Goal: Task Accomplishment & Management: Use online tool/utility

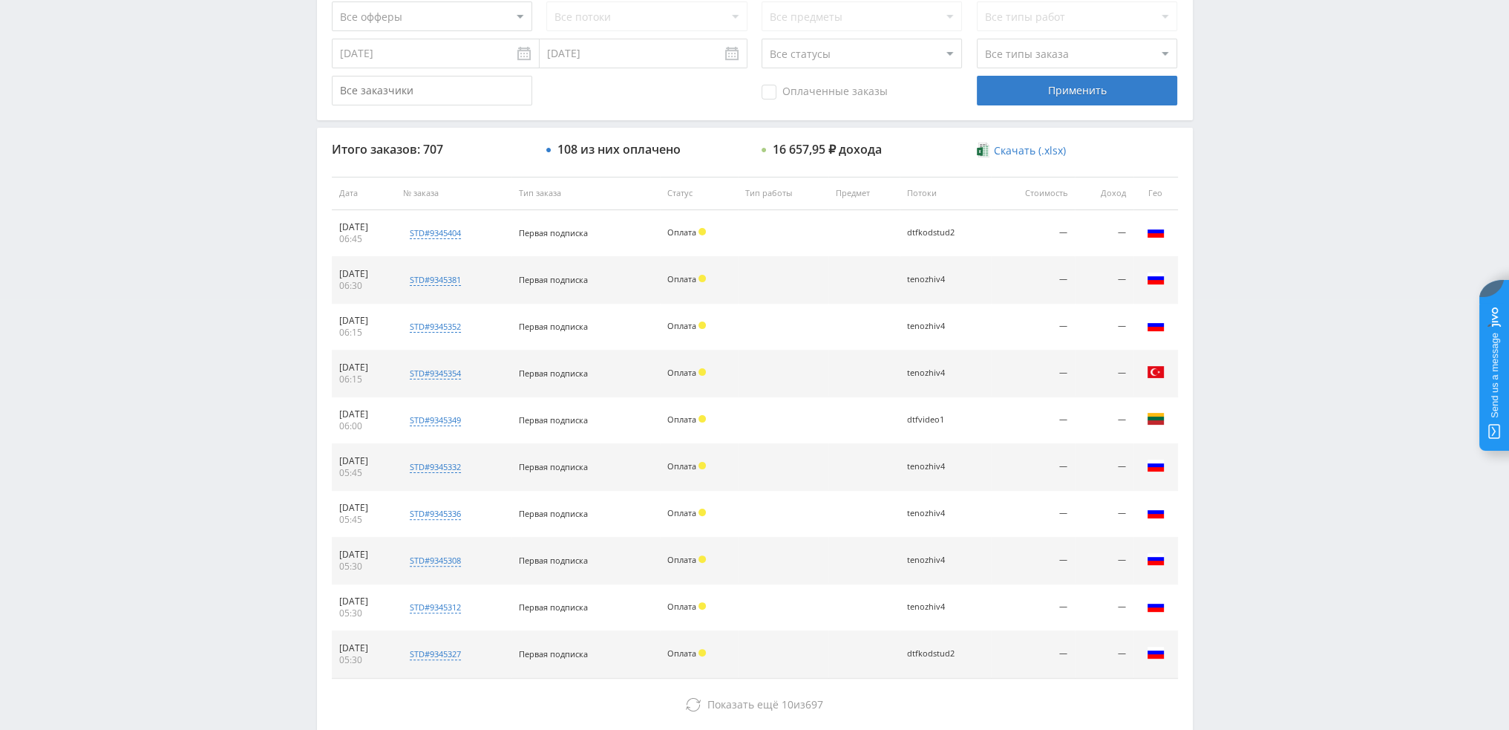
scroll to position [514, 0]
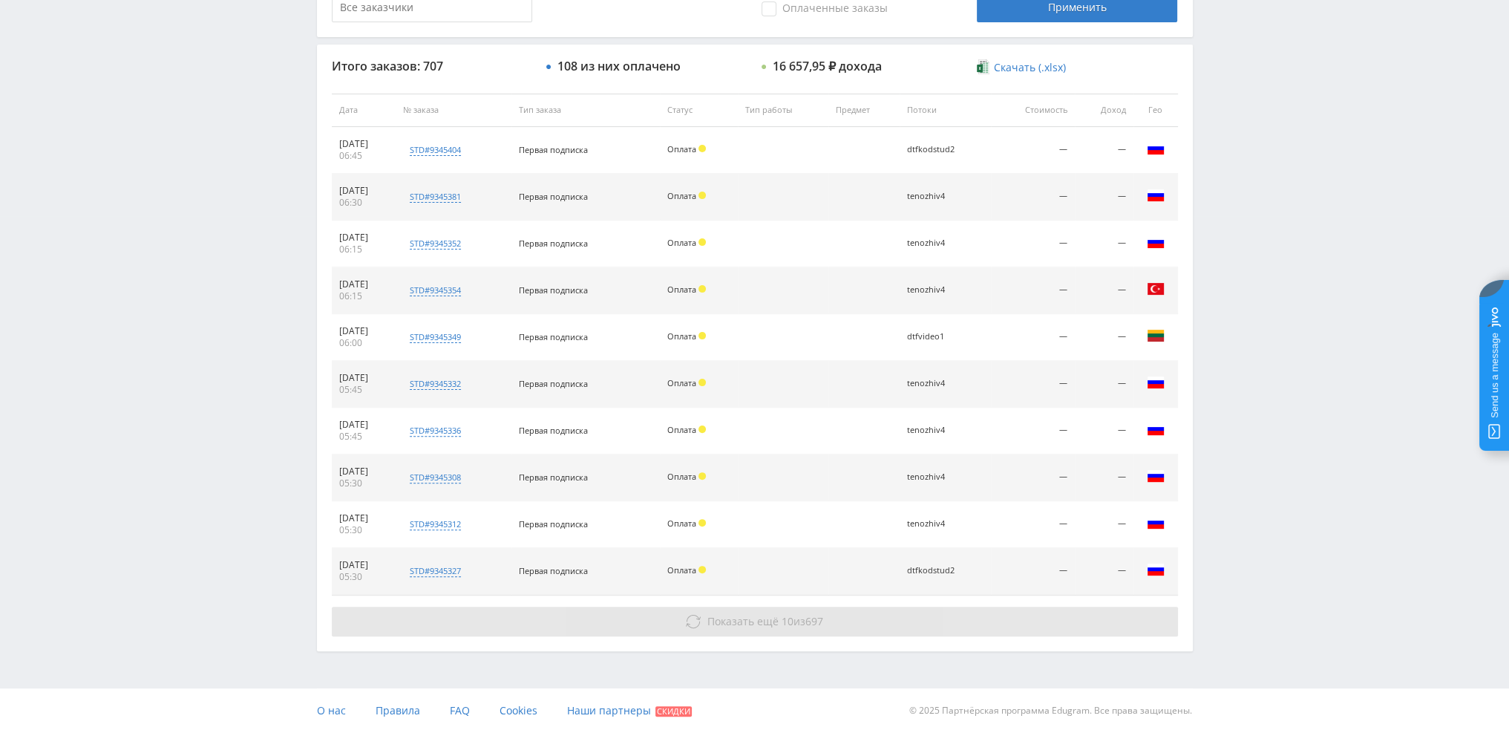
click at [736, 620] on span "Показать ещё" at bounding box center [742, 621] width 71 height 14
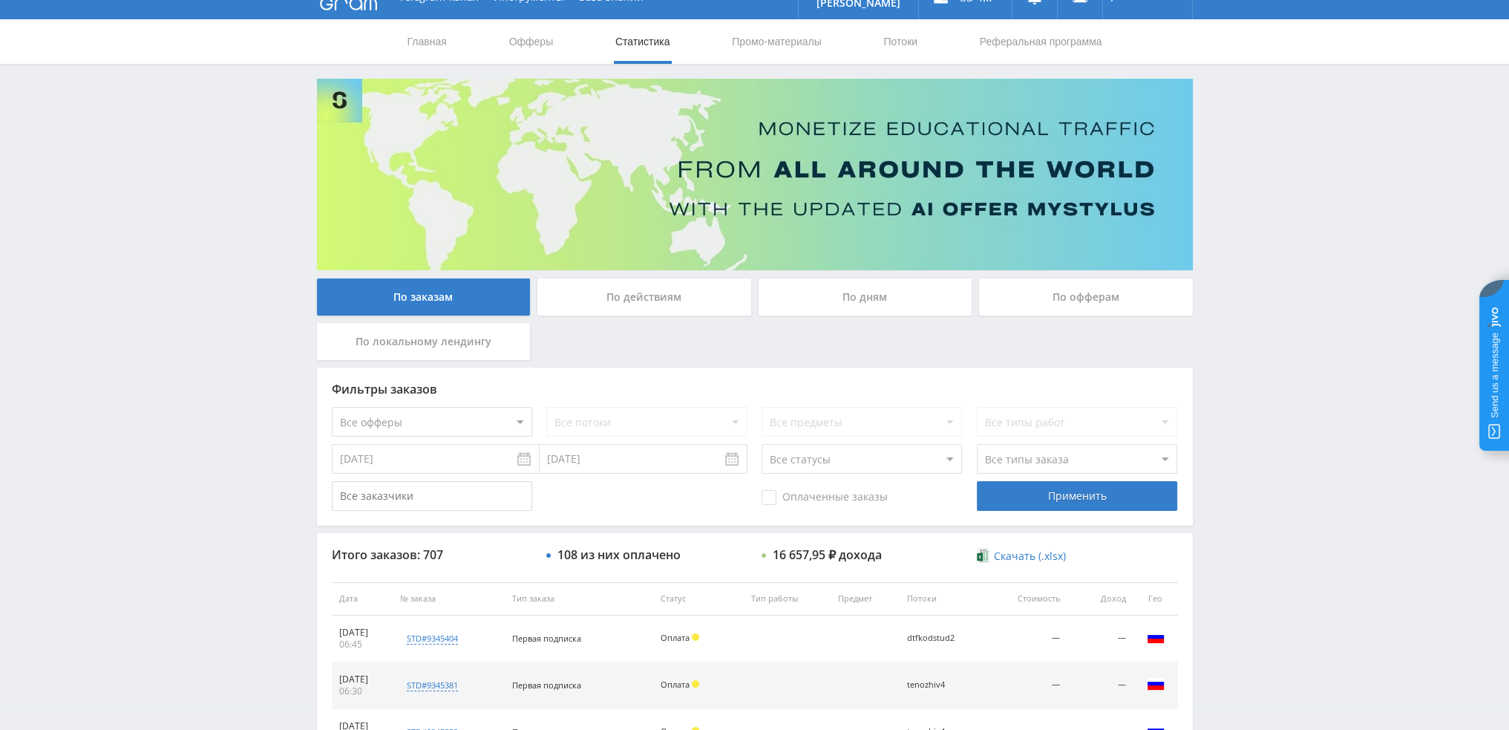
scroll to position [0, 0]
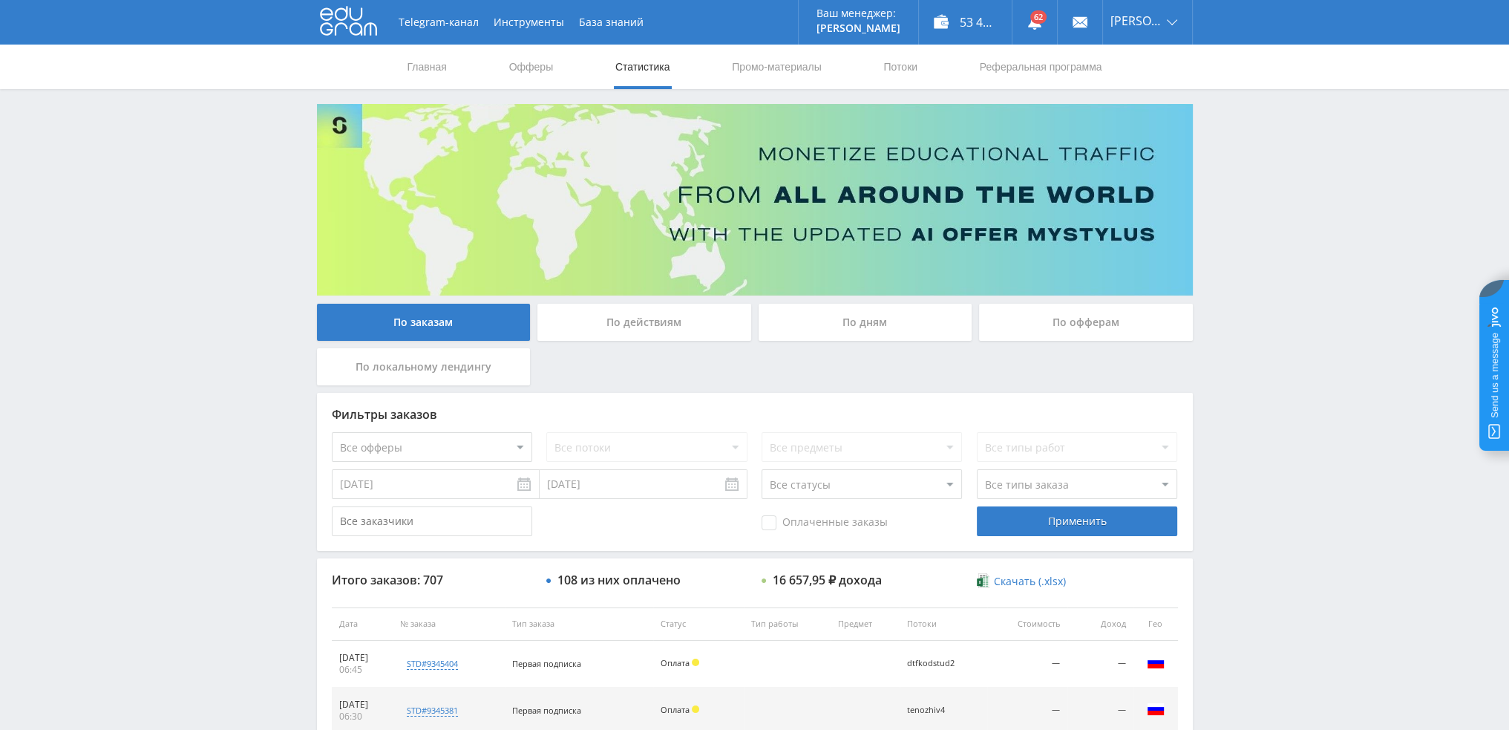
click at [871, 318] on div "По дням" at bounding box center [866, 322] width 214 height 37
click at [0, 0] on input "По дням" at bounding box center [0, 0] width 0 height 0
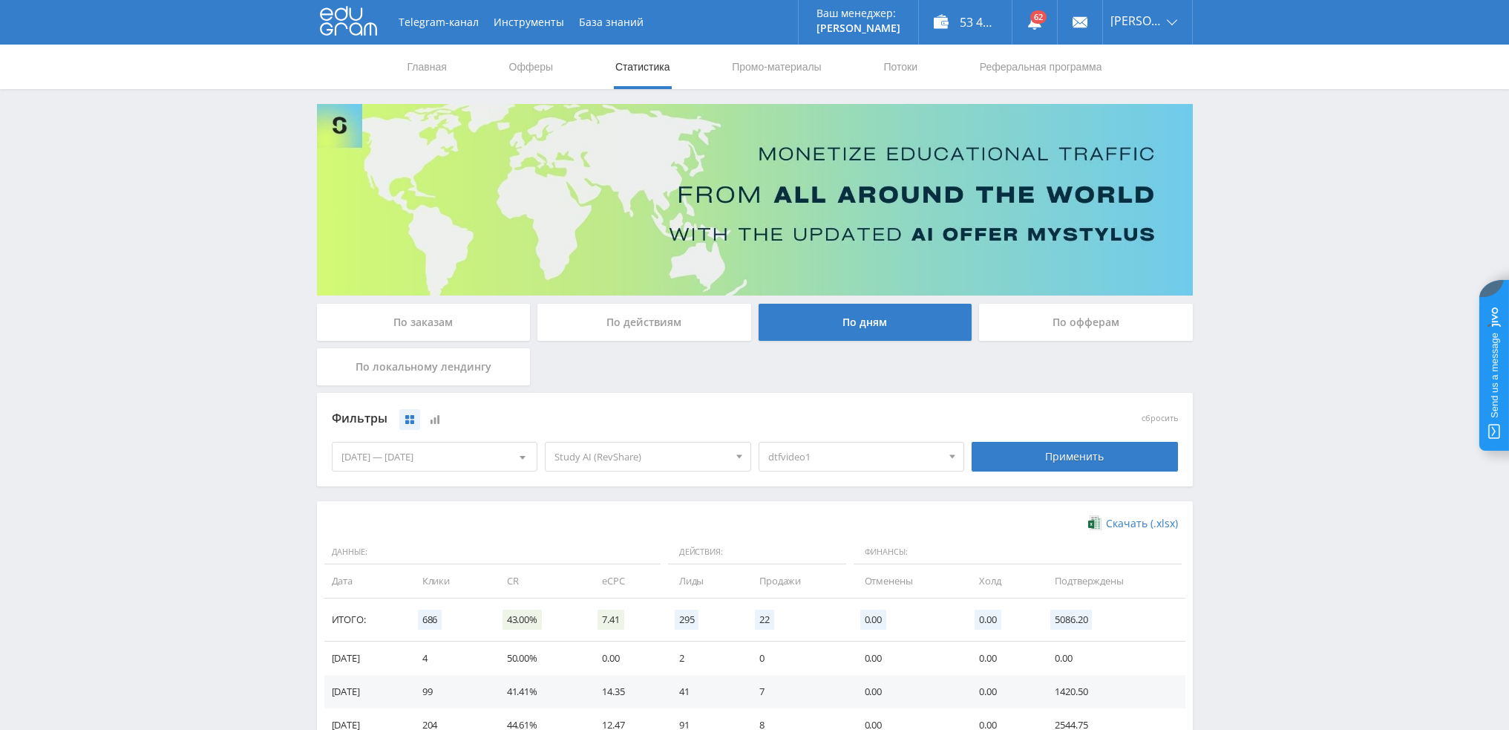
scroll to position [241, 0]
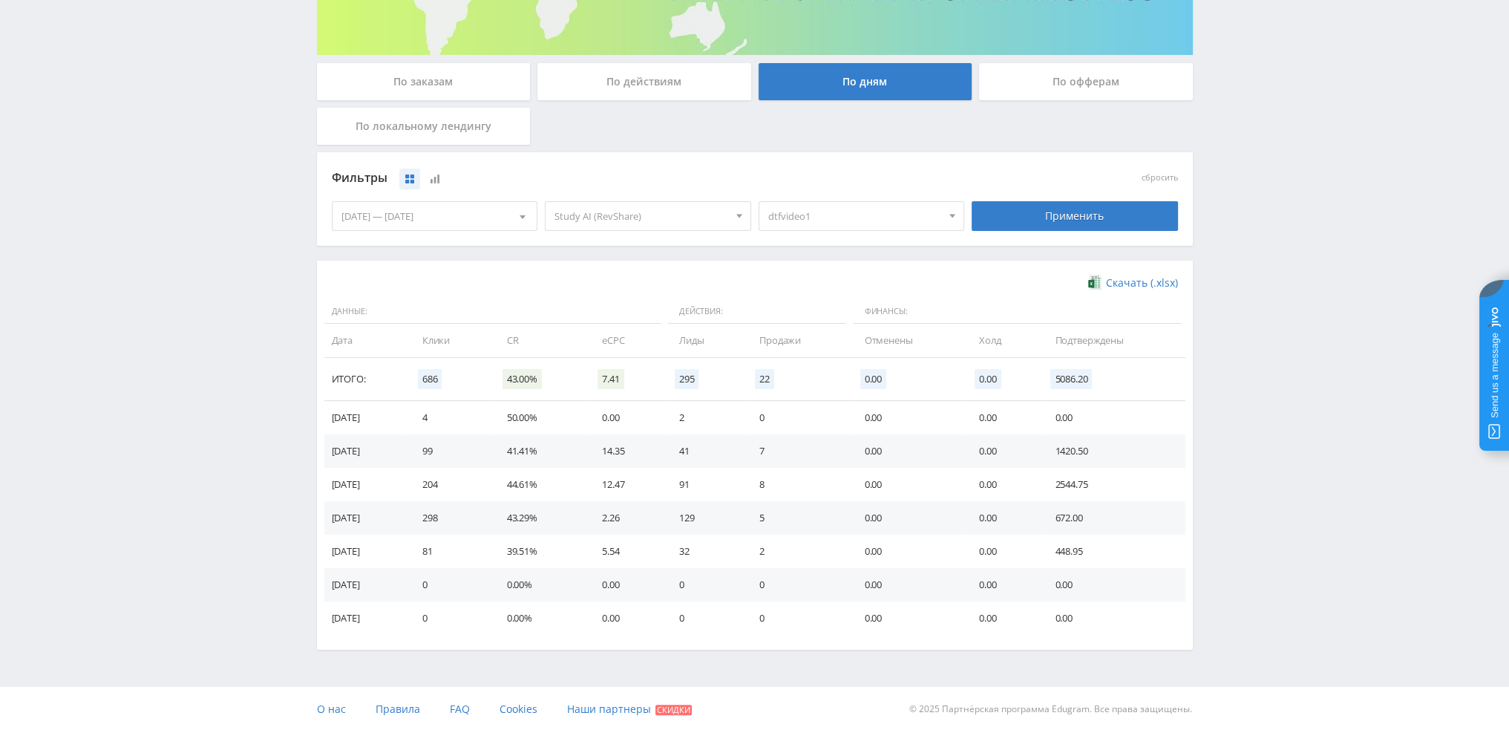
click at [807, 212] on span "dtfvideo1" at bounding box center [855, 216] width 174 height 28
click at [809, 420] on button "dtfvideo1" at bounding box center [861, 430] width 205 height 21
drag, startPoint x: 825, startPoint y: 276, endPoint x: 843, endPoint y: 273, distance: 18.1
click at [825, 420] on button "dtfvideo1" at bounding box center [861, 430] width 205 height 21
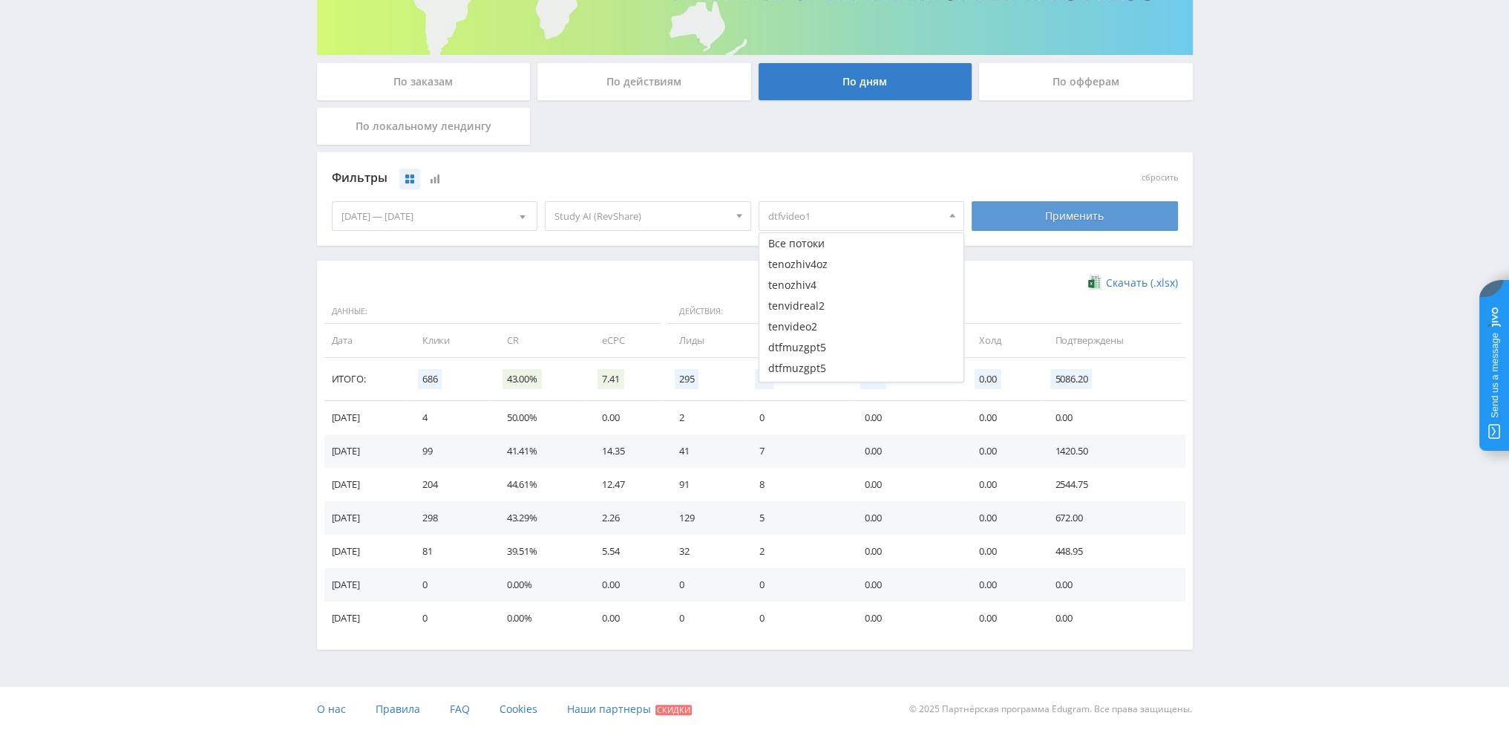
click at [1085, 207] on div "Применить" at bounding box center [1075, 216] width 206 height 30
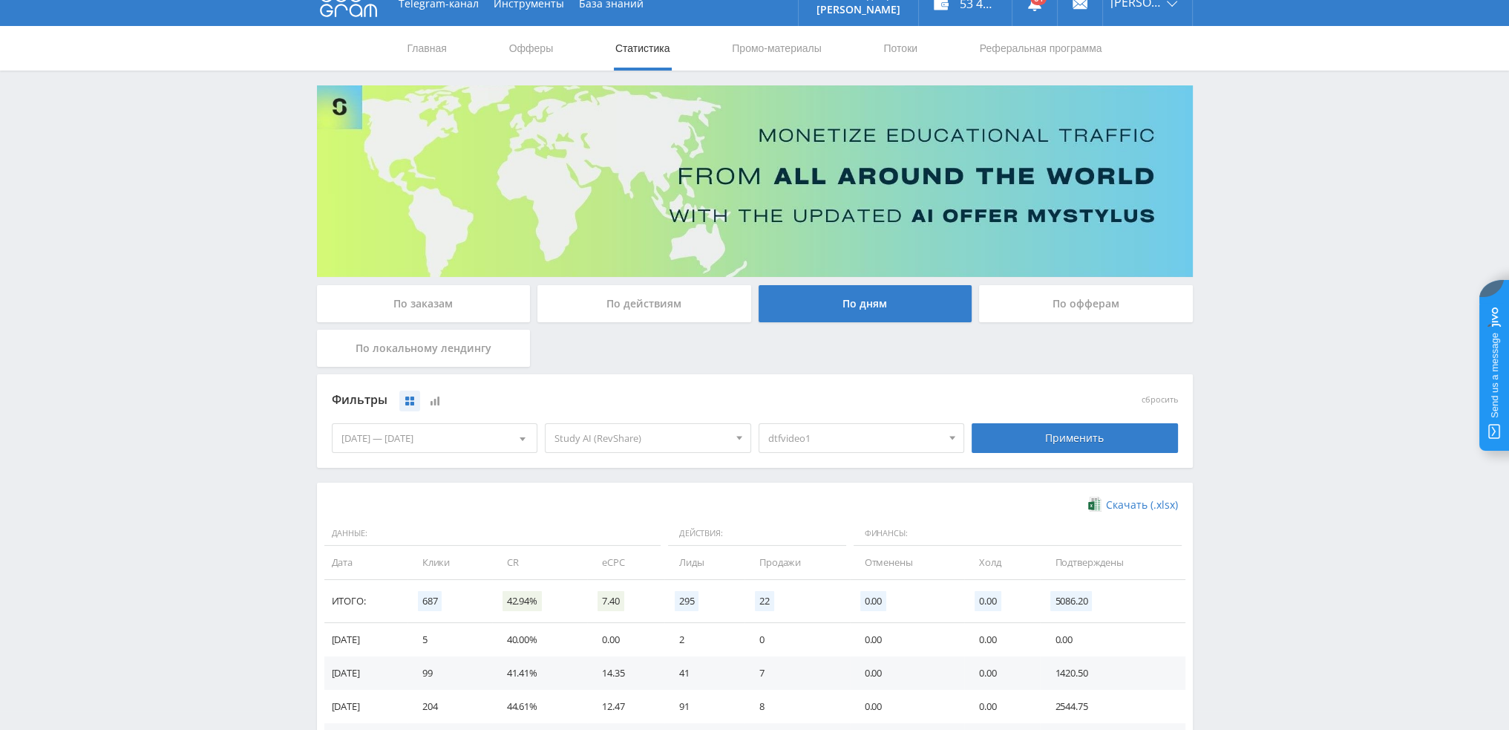
scroll to position [0, 0]
